Goal: Information Seeking & Learning: Check status

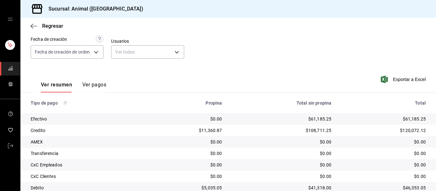
scroll to position [91, 0]
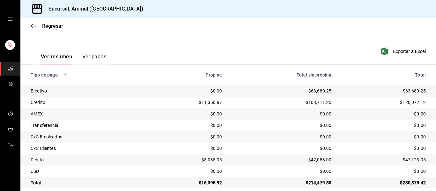
scroll to position [91, 0]
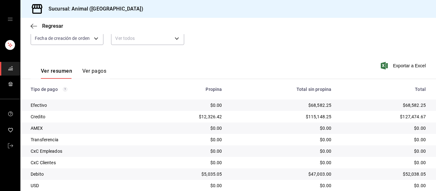
scroll to position [91, 0]
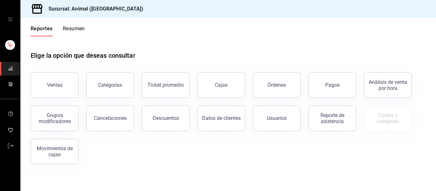
click at [162, 115] on button "Descuentos" at bounding box center [166, 119] width 48 height 26
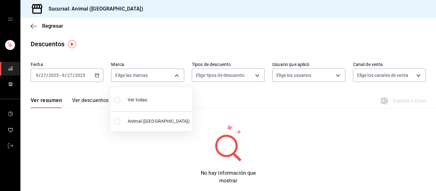
click at [177, 74] on body "Sucursal: Animal (Puebla) Regresar Descuentos Fecha 2025-09-27 9 / 27 / 2025 - …" at bounding box center [218, 95] width 436 height 191
click at [144, 102] on span "Ver todas" at bounding box center [137, 100] width 19 height 7
type input "96838179-8fbb-4073-aae3-1789726318c8"
checkbox input "true"
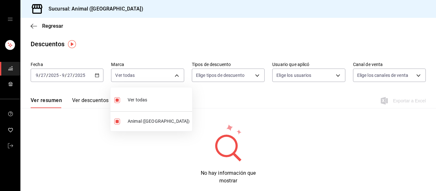
click at [259, 92] on div at bounding box center [218, 95] width 436 height 191
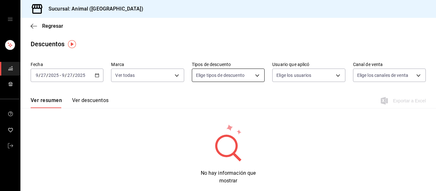
click at [251, 77] on body "Sucursal: Animal (Puebla) Regresar Descuentos Fecha 2025-09-27 9 / 27 / 2025 - …" at bounding box center [218, 95] width 436 height 191
click at [134, 76] on div at bounding box center [218, 95] width 436 height 191
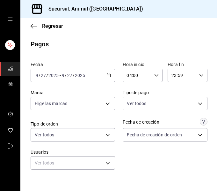
scroll to position [155, 0]
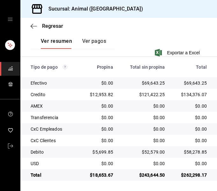
scroll to position [155, 0]
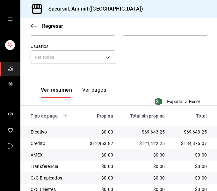
scroll to position [155, 0]
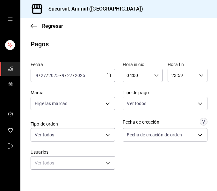
scroll to position [155, 0]
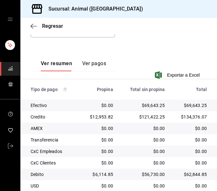
scroll to position [155, 0]
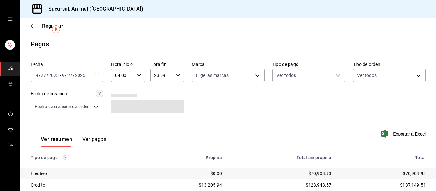
scroll to position [91, 0]
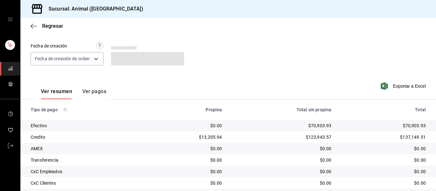
scroll to position [91, 0]
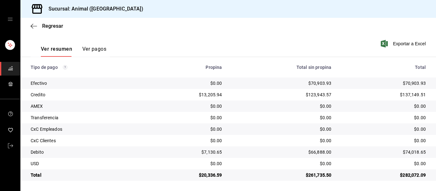
scroll to position [91, 0]
